Goal: Browse casually

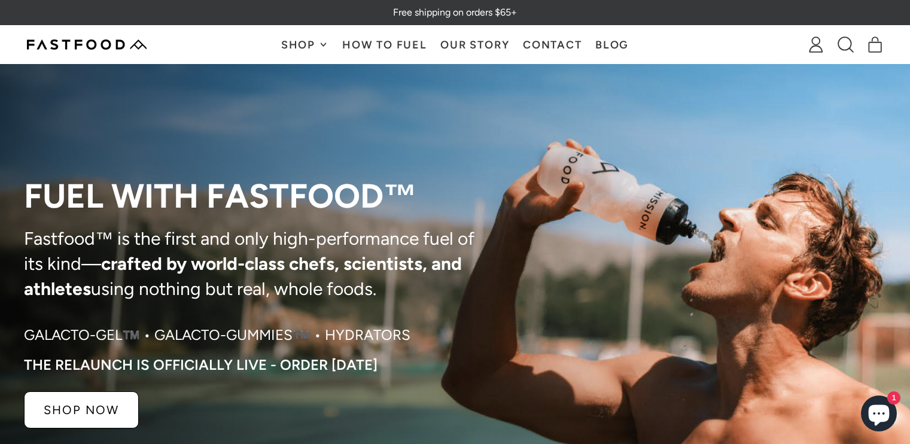
click at [301, 45] on span "Shop" at bounding box center [299, 44] width 37 height 11
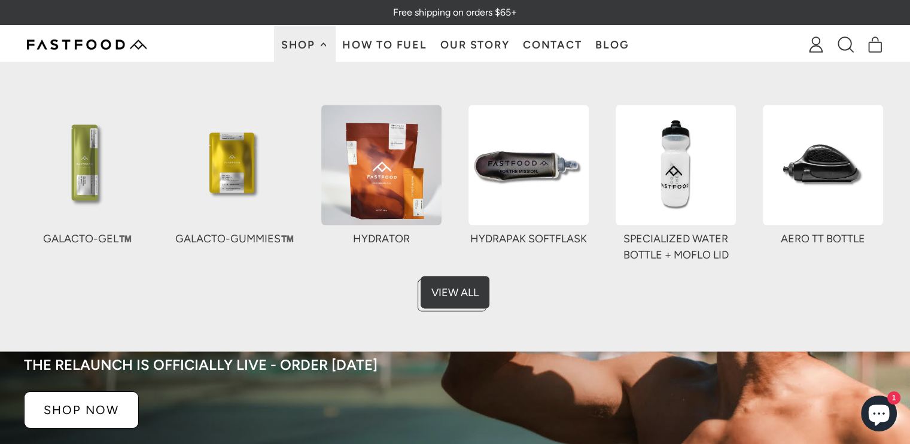
drag, startPoint x: 380, startPoint y: 39, endPoint x: 389, endPoint y: 43, distance: 9.7
click at [380, 40] on link "How To Fuel" at bounding box center [385, 45] width 98 height 38
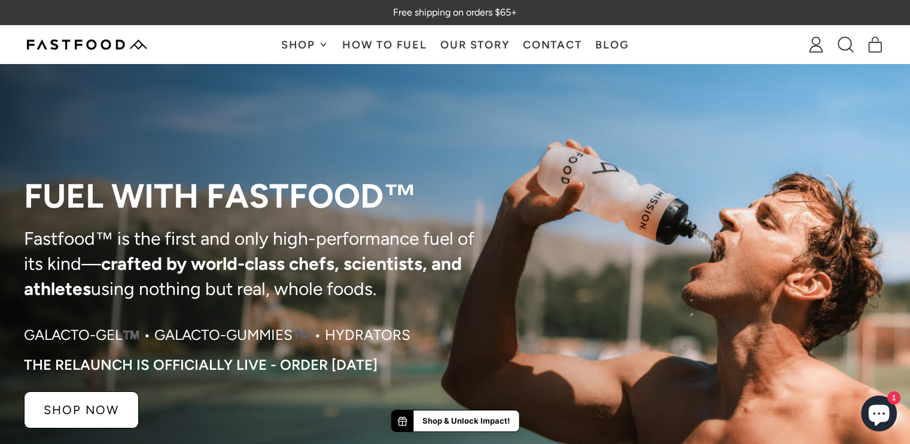
click at [642, 46] on div "Shop Galacto-Gel™️ Galacto-Gummies™️ Hydrator HydraPak SoftFlask Specialized Wa…" at bounding box center [454, 45] width 453 height 38
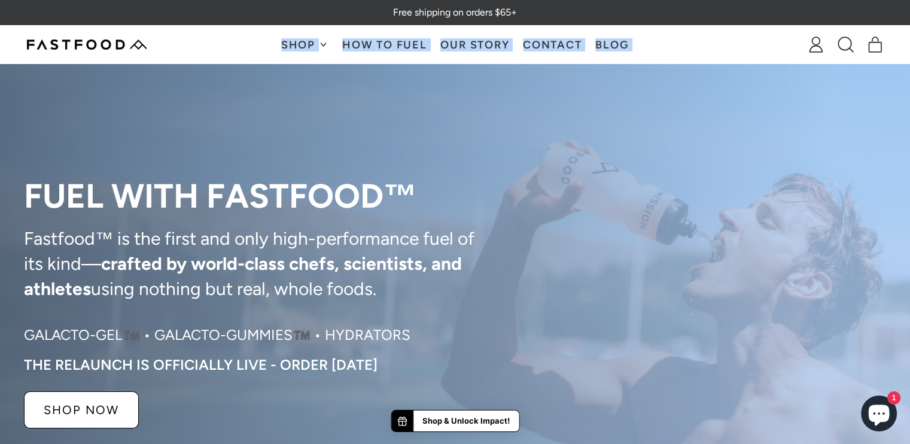
drag, startPoint x: 270, startPoint y: 41, endPoint x: 699, endPoint y: 69, distance: 429.2
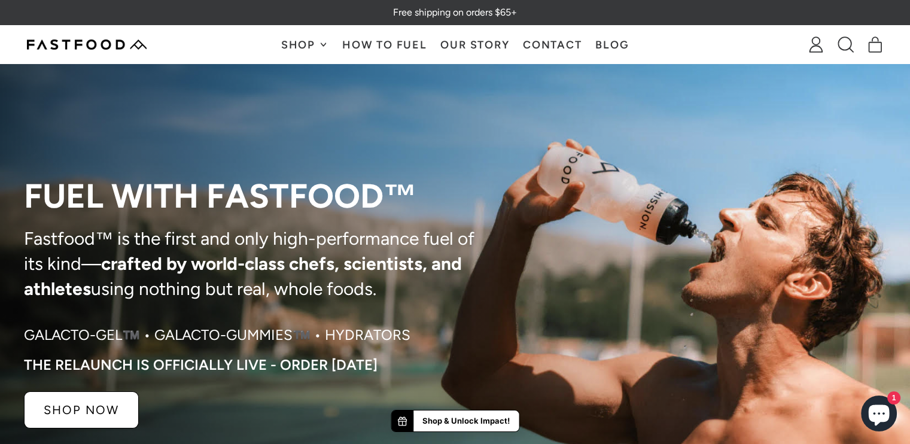
click at [382, 197] on p "Fuel with Fastfood™" at bounding box center [253, 196] width 458 height 36
